Goal: Find contact information: Find contact information

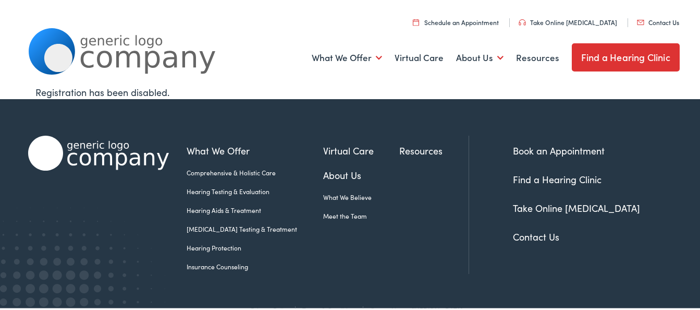
click at [656, 24] on link "Contact Us" at bounding box center [658, 20] width 42 height 9
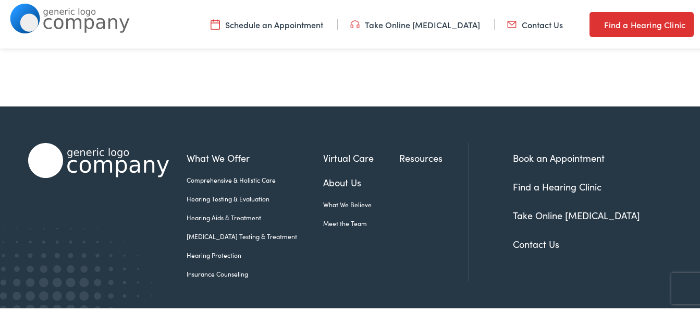
scroll to position [530, 0]
